Goal: Information Seeking & Learning: Find specific page/section

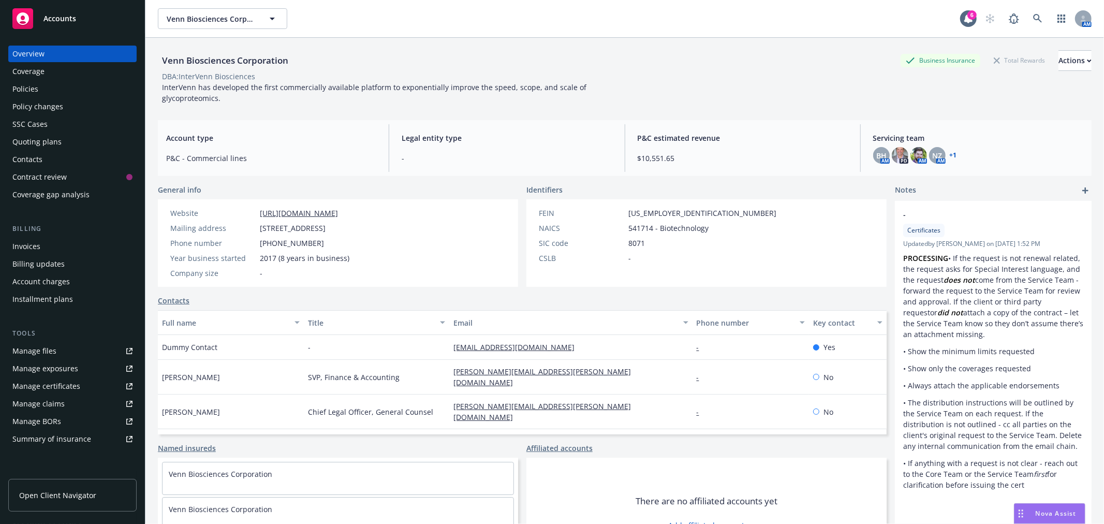
drag, startPoint x: 43, startPoint y: 93, endPoint x: 114, endPoint y: 86, distance: 70.7
click at [43, 94] on div "Policies" at bounding box center [72, 89] width 120 height 17
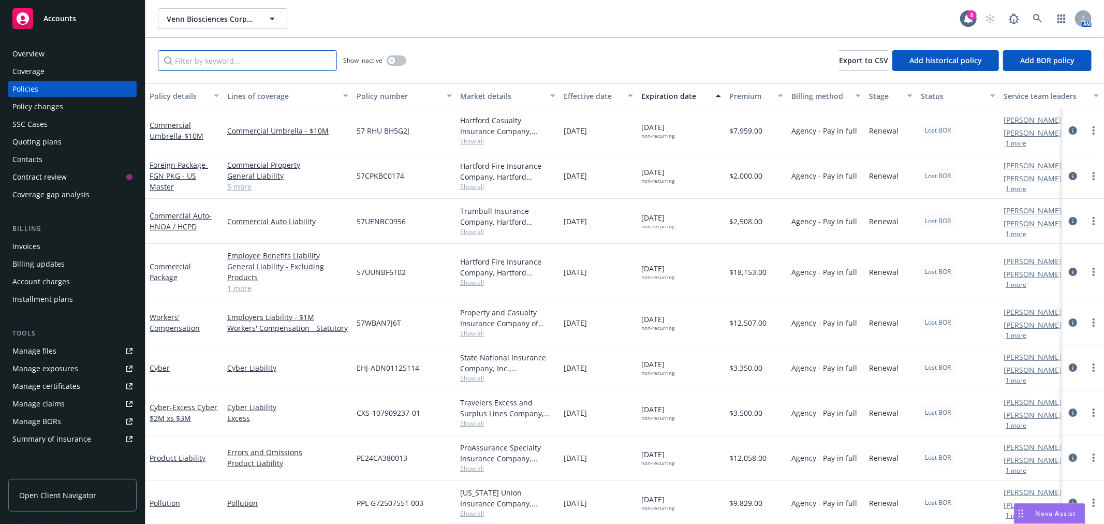
click at [276, 61] on input "Filter by keyword..." at bounding box center [247, 60] width 179 height 21
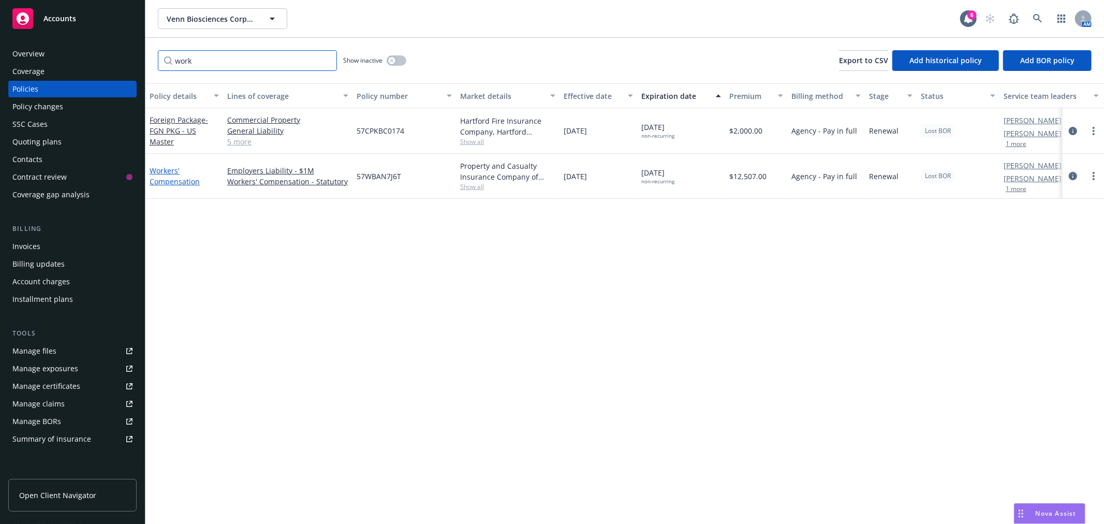
type input "work"
click at [164, 176] on link "Workers' Compensation" at bounding box center [175, 176] width 50 height 21
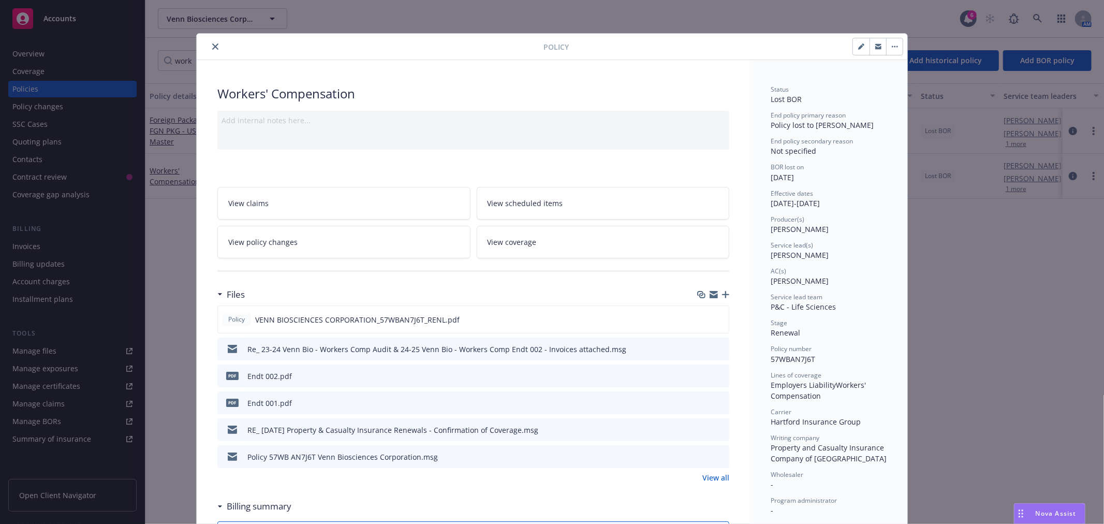
click at [853, 47] on button "button" at bounding box center [861, 46] width 17 height 17
select select "RENEWAL"
select select "12"
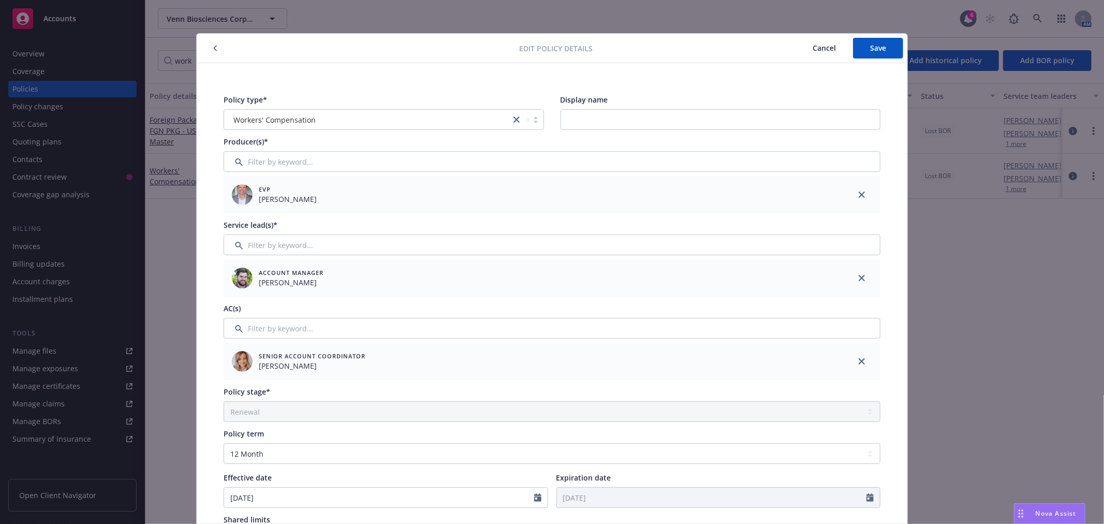
click at [824, 47] on span "Cancel" at bounding box center [823, 48] width 23 height 10
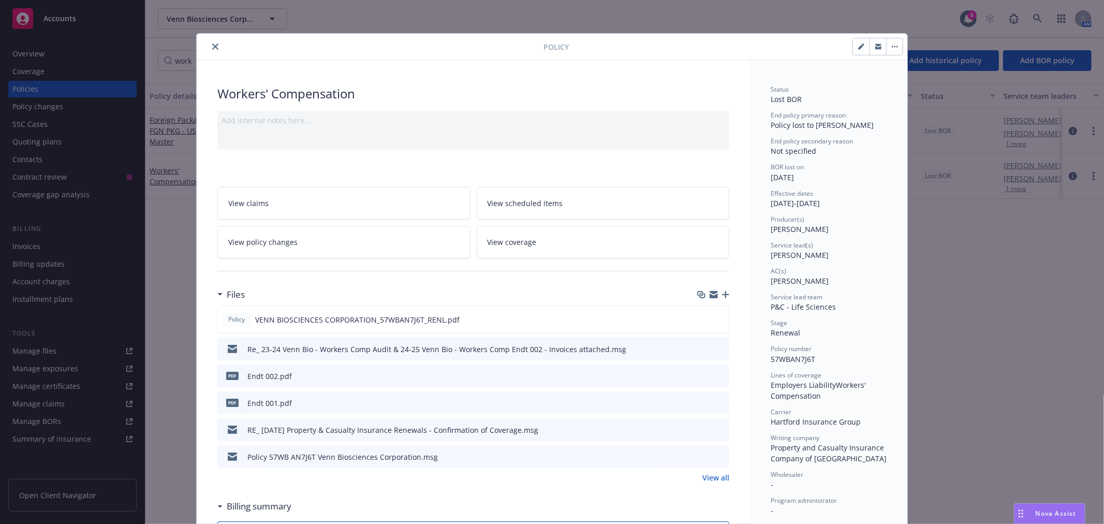
click at [989, 270] on div "Policy Workers' Compensation Add internal notes here... View claims View schedu…" at bounding box center [552, 262] width 1104 height 524
click at [212, 47] on icon "close" at bounding box center [215, 46] width 6 height 6
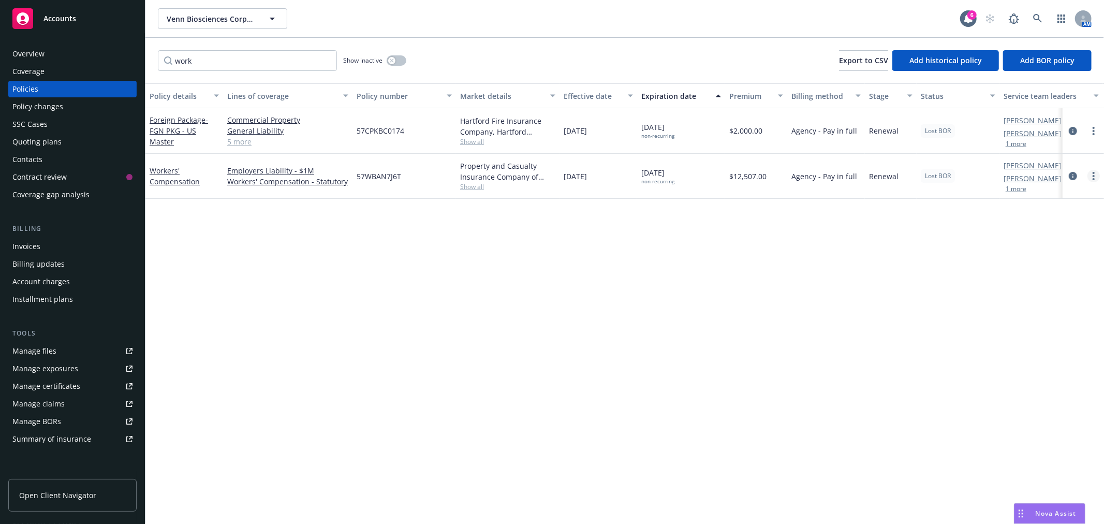
click at [1089, 174] on link "more" at bounding box center [1093, 176] width 12 height 12
click at [1073, 172] on icon "circleInformation" at bounding box center [1072, 176] width 8 height 8
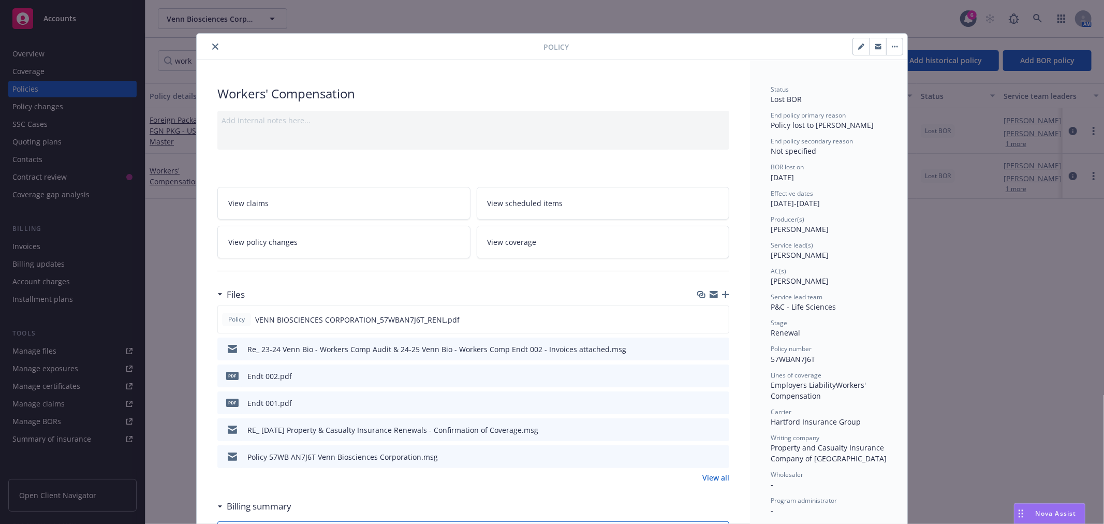
click at [992, 287] on div "Policy Workers' Compensation Add internal notes here... View claims View schedu…" at bounding box center [552, 262] width 1104 height 524
drag, startPoint x: 210, startPoint y: 45, endPoint x: 420, endPoint y: 107, distance: 218.4
click at [212, 45] on icon "close" at bounding box center [215, 46] width 6 height 6
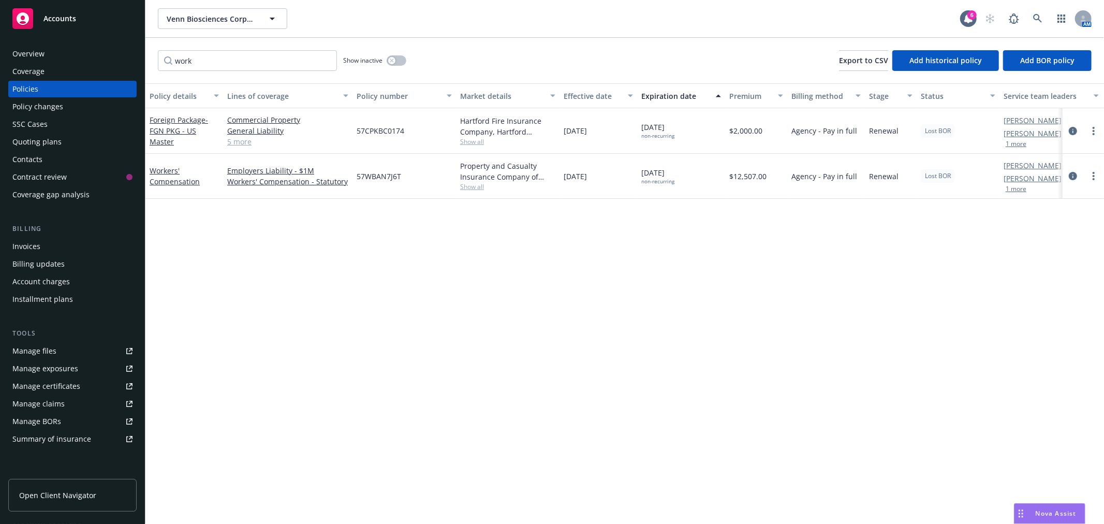
click at [945, 95] on div "Status" at bounding box center [951, 96] width 63 height 11
click at [1092, 130] on link "more" at bounding box center [1093, 130] width 12 height 12
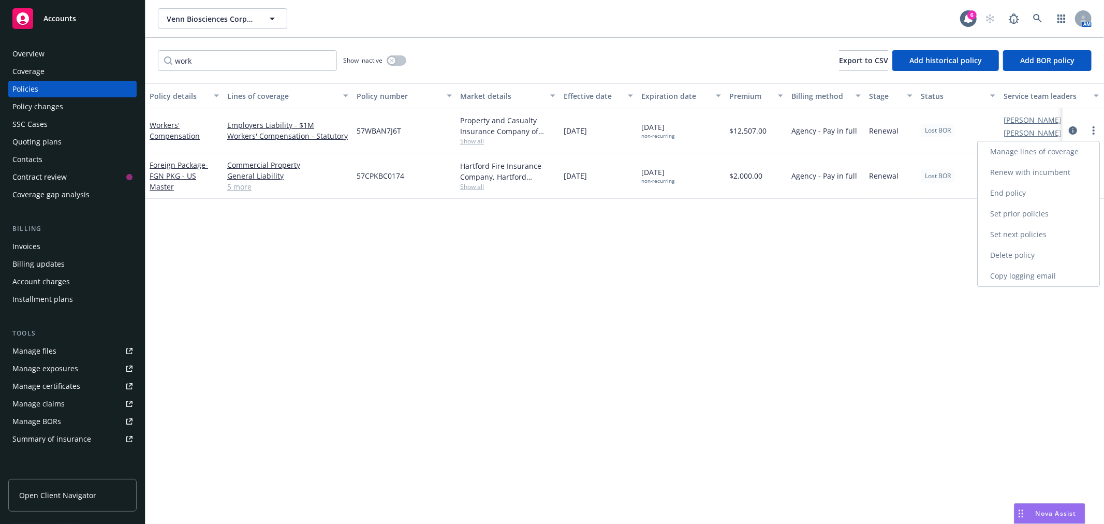
click at [1032, 158] on link "Manage lines of coverage" at bounding box center [1038, 151] width 122 height 21
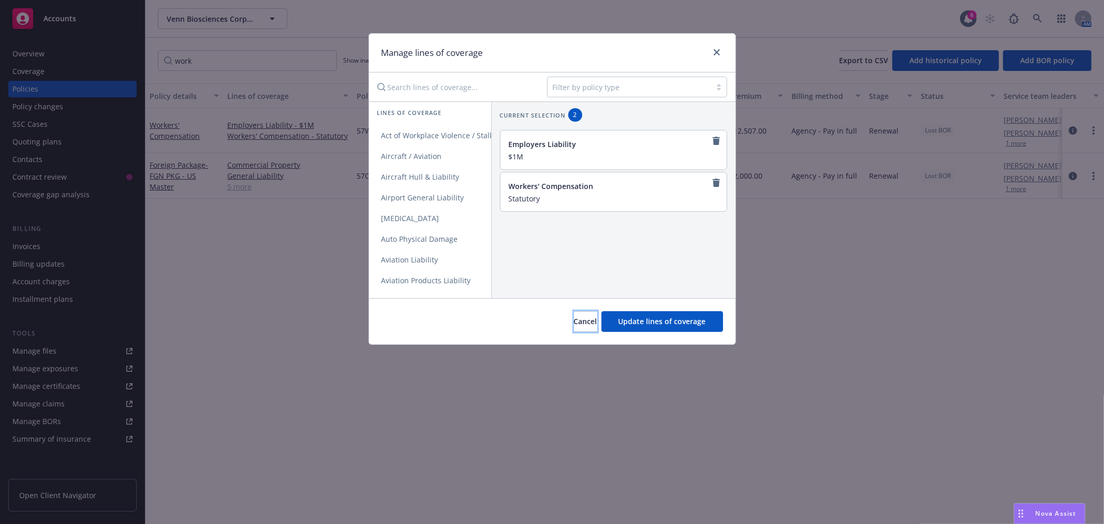
click at [574, 323] on span "Cancel" at bounding box center [585, 321] width 23 height 10
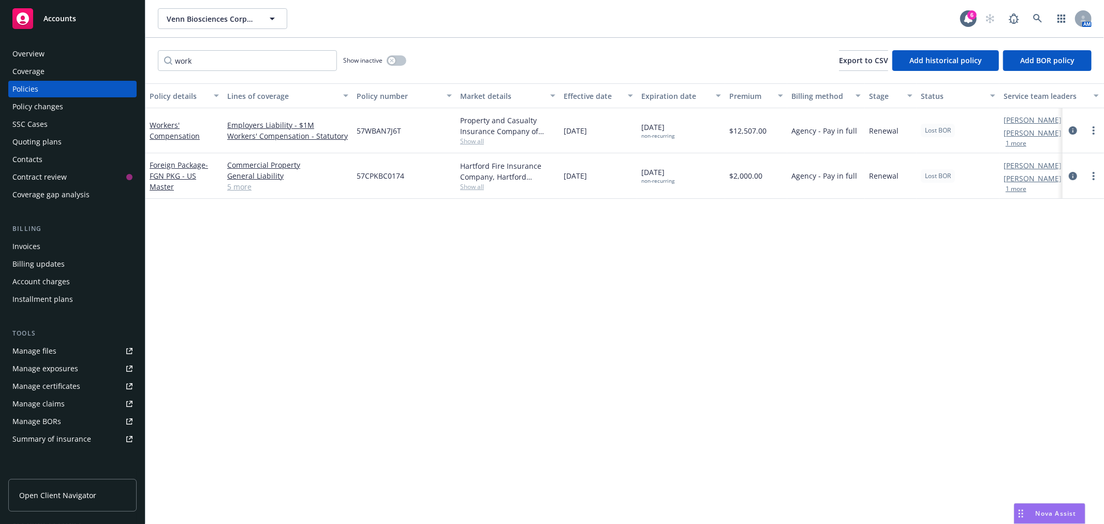
click at [1095, 182] on div at bounding box center [1082, 176] width 41 height 46
click at [1092, 174] on icon "more" at bounding box center [1093, 176] width 2 height 8
click at [923, 352] on div "Policy details Lines of coverage Policy number Market details Effective date Ex…" at bounding box center [624, 303] width 958 height 440
drag, startPoint x: 174, startPoint y: 131, endPoint x: 306, endPoint y: 130, distance: 131.9
click at [174, 131] on link "Workers' Compensation" at bounding box center [175, 130] width 50 height 21
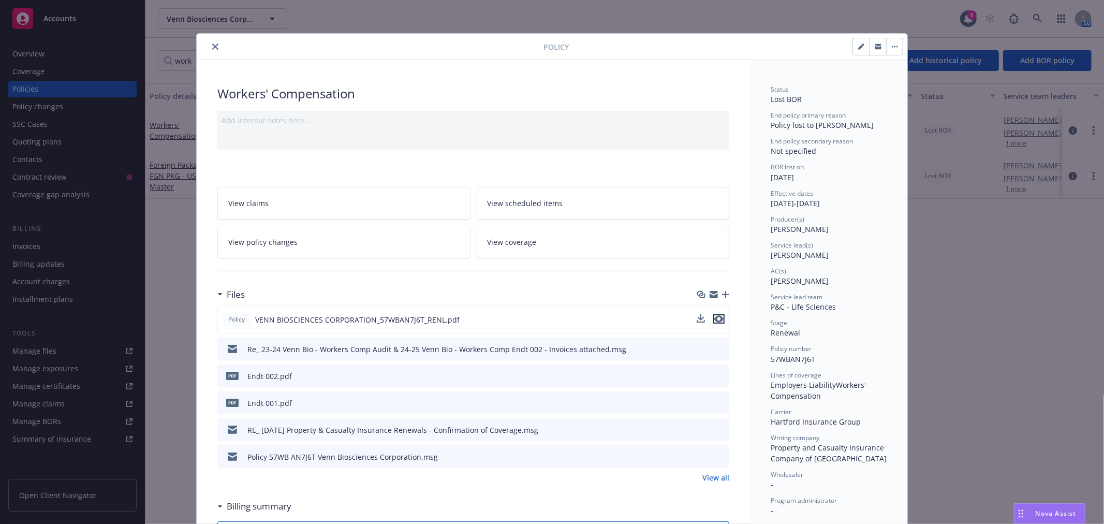
click at [714, 318] on icon "preview file" at bounding box center [718, 318] width 9 height 7
click at [714, 399] on icon "preview file" at bounding box center [718, 401] width 9 height 7
click at [716, 374] on icon "preview file" at bounding box center [718, 374] width 9 height 7
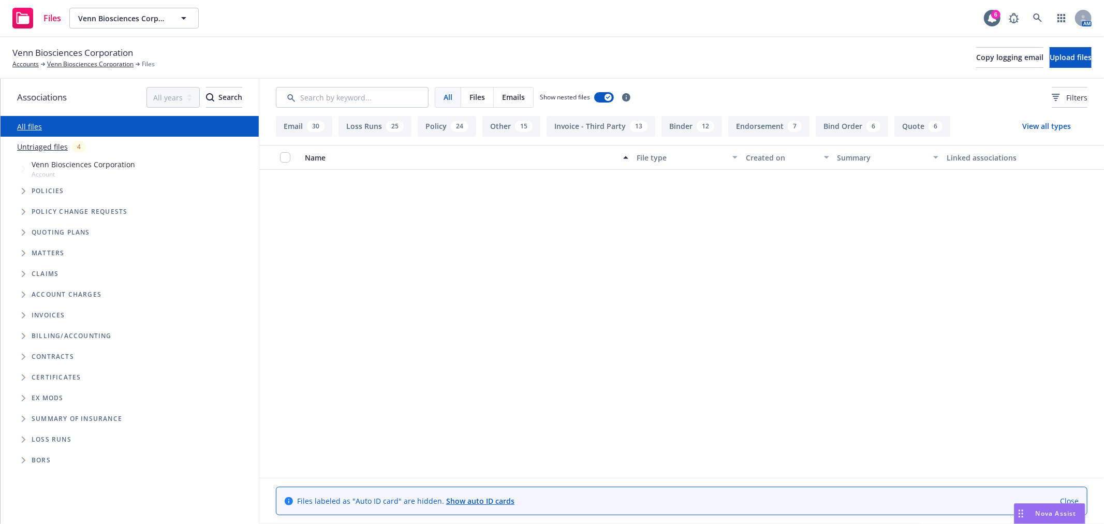
scroll to position [1440, 0]
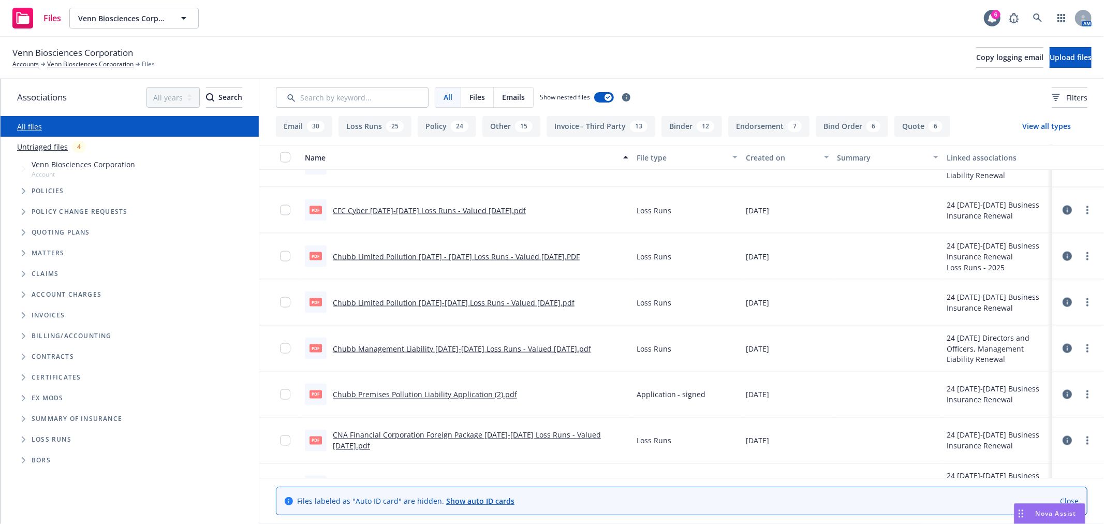
drag, startPoint x: 8, startPoint y: 64, endPoint x: 44, endPoint y: 62, distance: 36.2
click at [8, 64] on div "Venn Biosciences Corporation Accounts Venn Biosciences Corporation Files Copy l…" at bounding box center [552, 57] width 1104 height 41
click at [27, 65] on link "Accounts" at bounding box center [25, 63] width 26 height 9
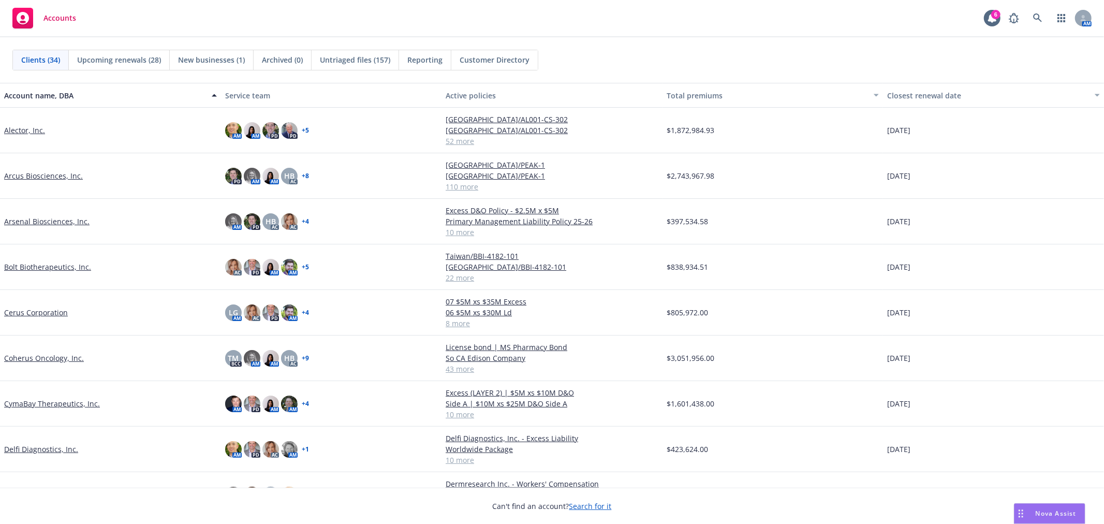
click at [31, 130] on link "Alector, Inc." at bounding box center [24, 130] width 41 height 11
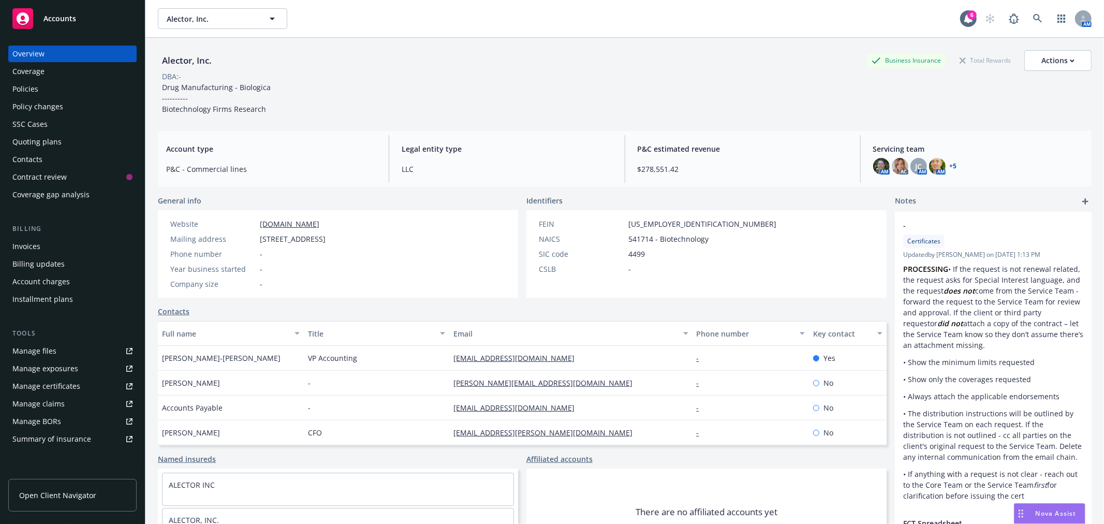
click at [53, 77] on div "Coverage" at bounding box center [72, 71] width 120 height 17
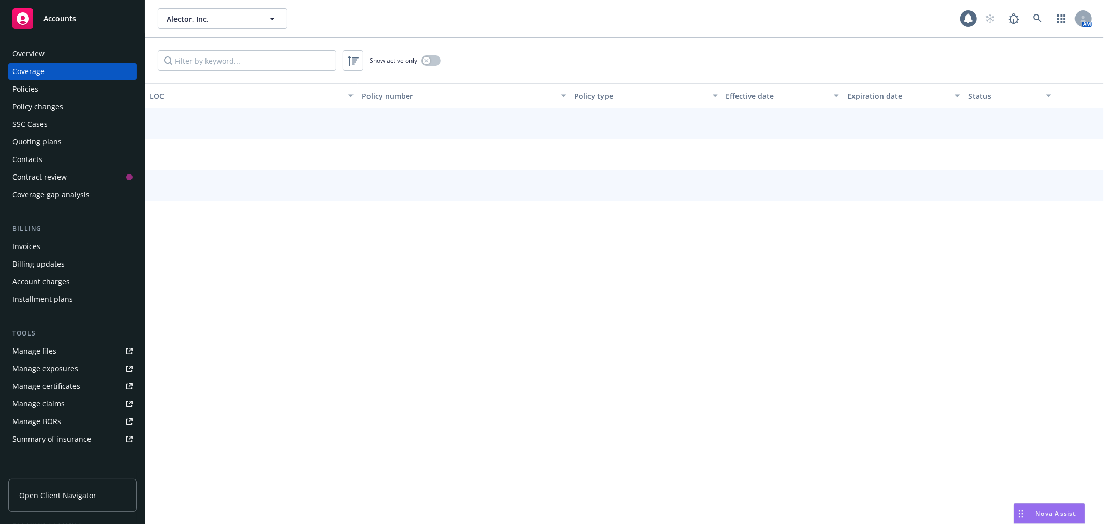
click at [48, 84] on div "Policies" at bounding box center [72, 89] width 120 height 17
